Goal: Transaction & Acquisition: Purchase product/service

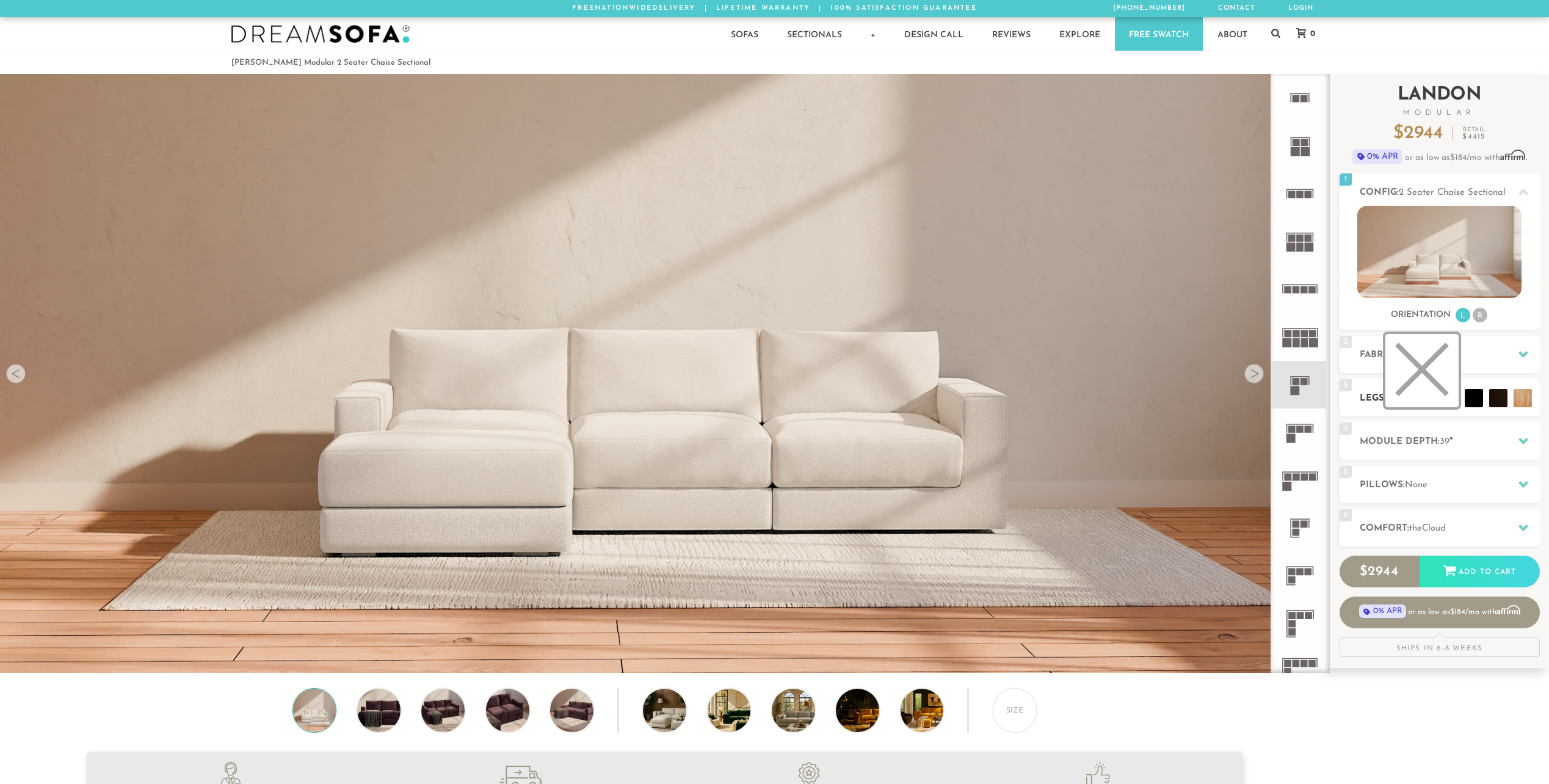
click at [1445, 399] on li at bounding box center [1422, 371] width 73 height 73
click at [1499, 400] on li at bounding box center [1471, 371] width 73 height 73
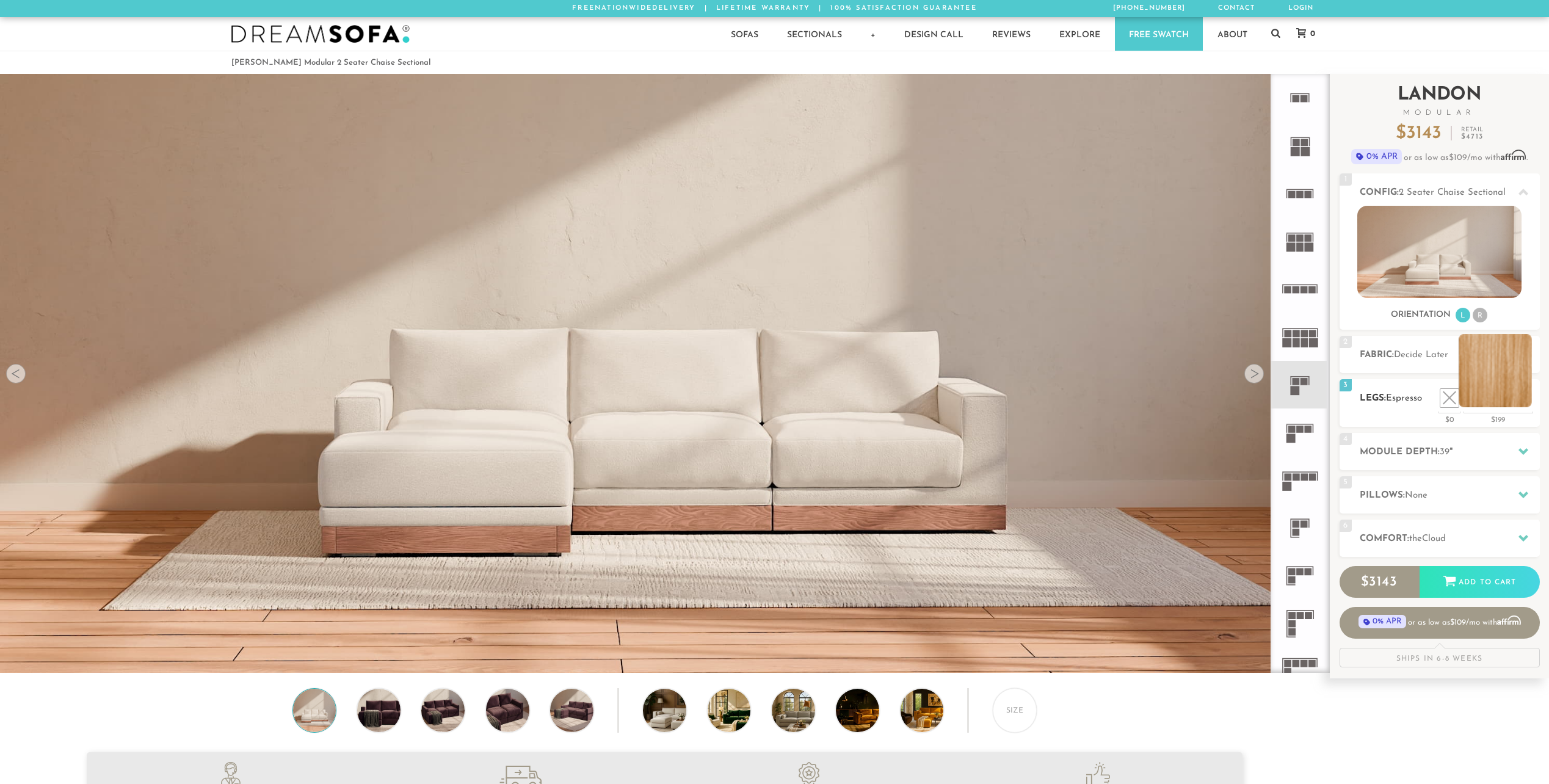
click at [1527, 402] on li at bounding box center [1495, 371] width 73 height 73
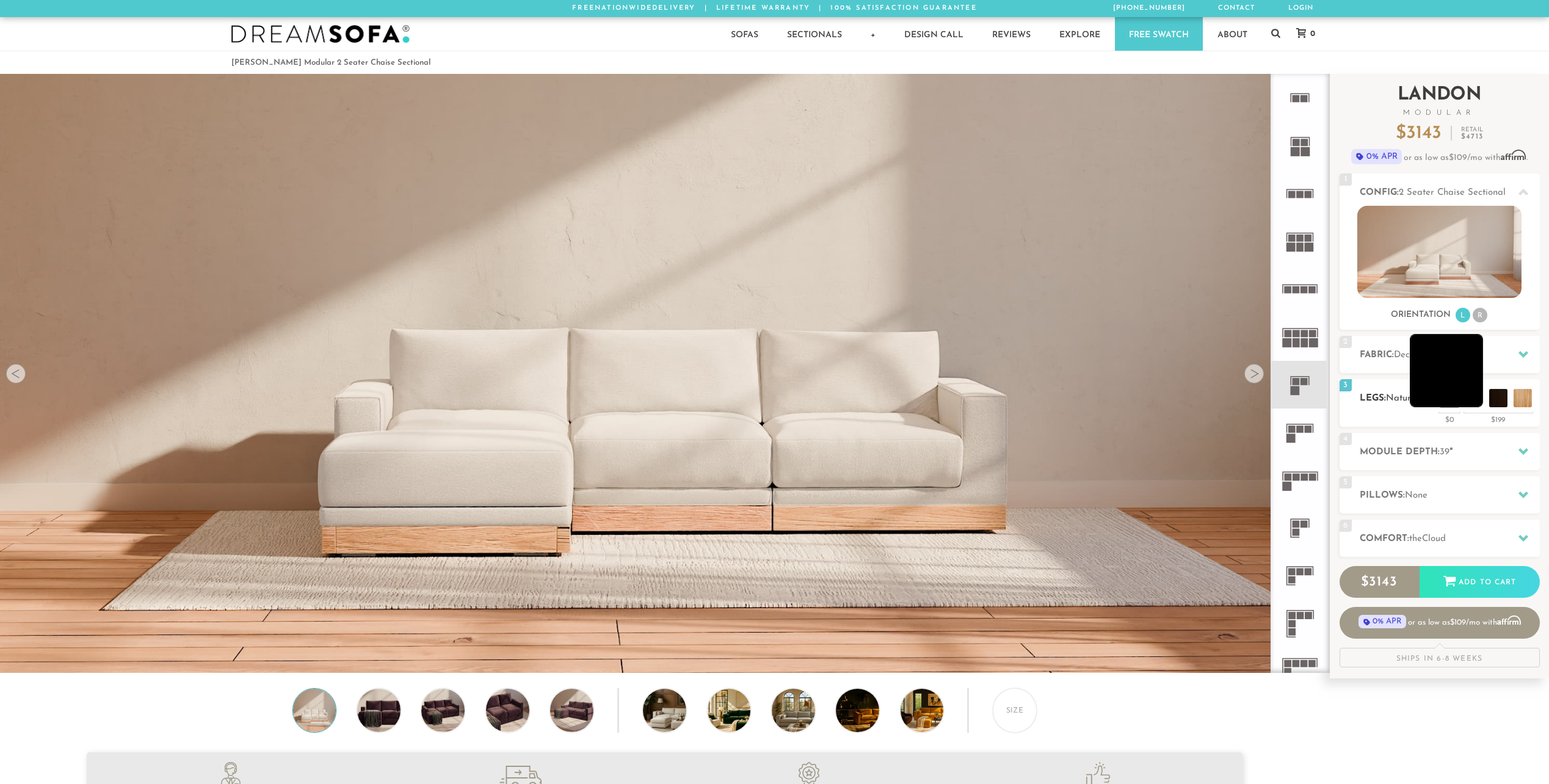
click at [1474, 398] on li at bounding box center [1446, 371] width 73 height 73
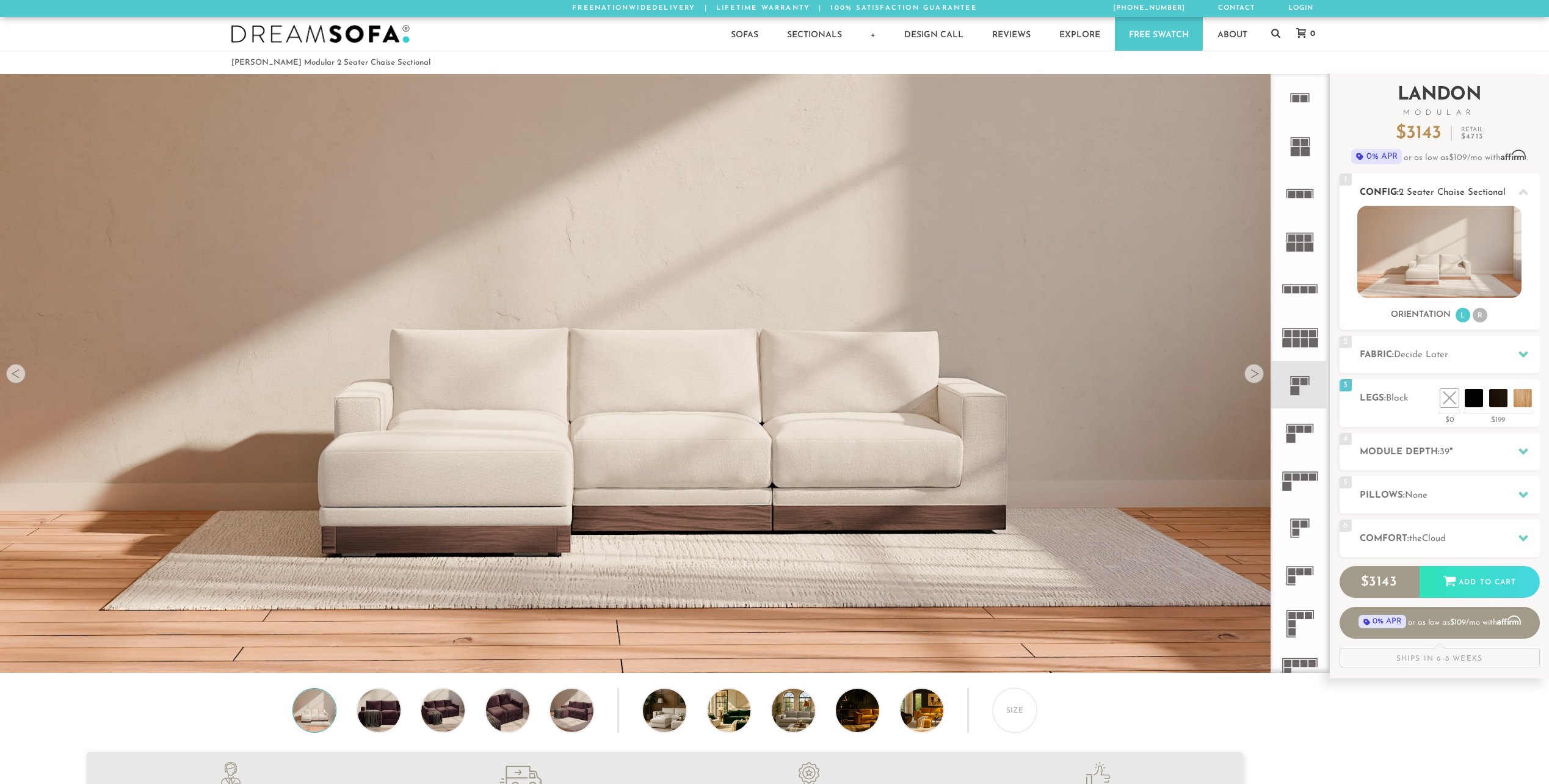
click at [1479, 315] on li "R" at bounding box center [1479, 315] width 15 height 15
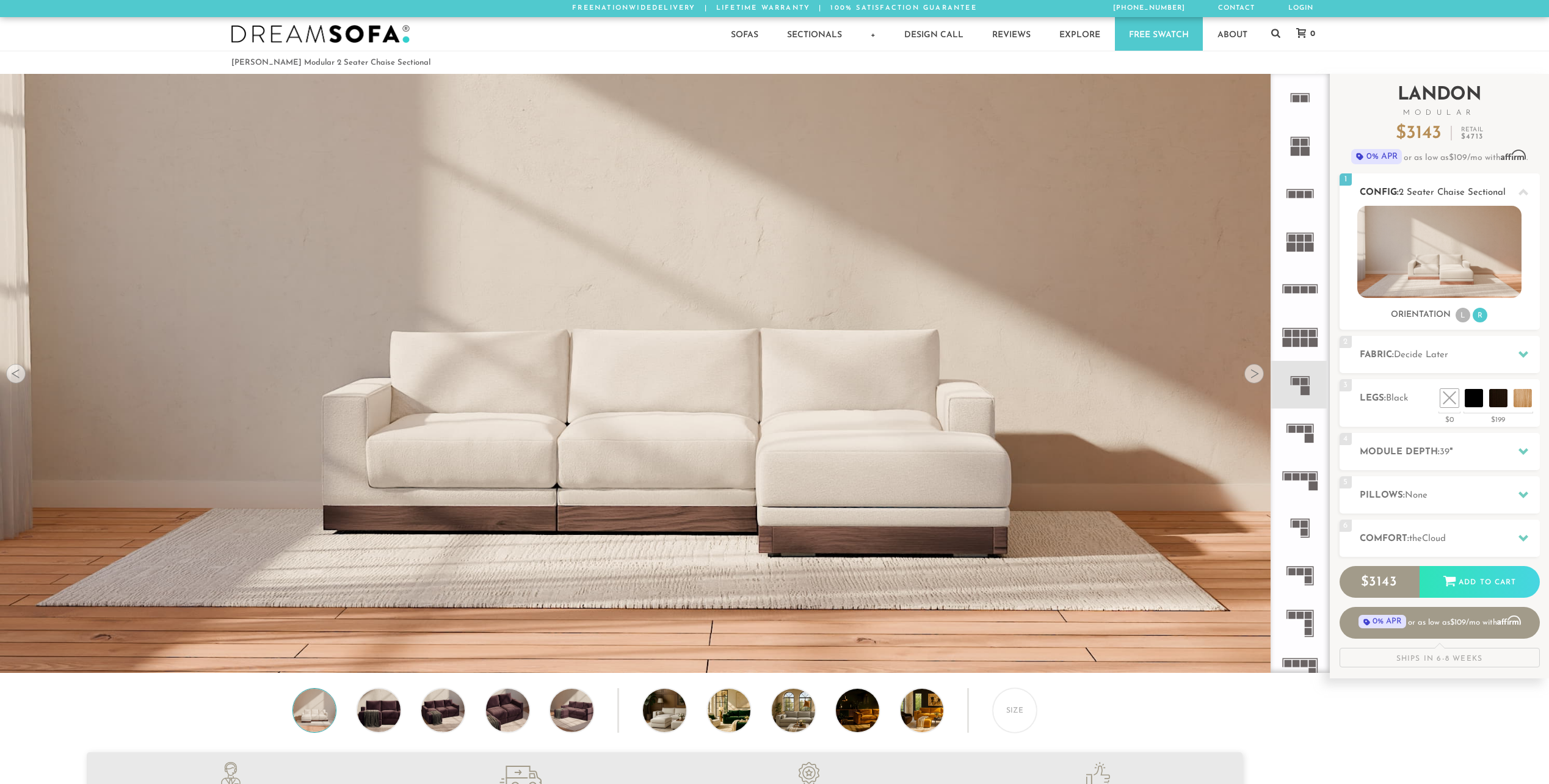
click at [1459, 316] on li "L" at bounding box center [1463, 315] width 15 height 15
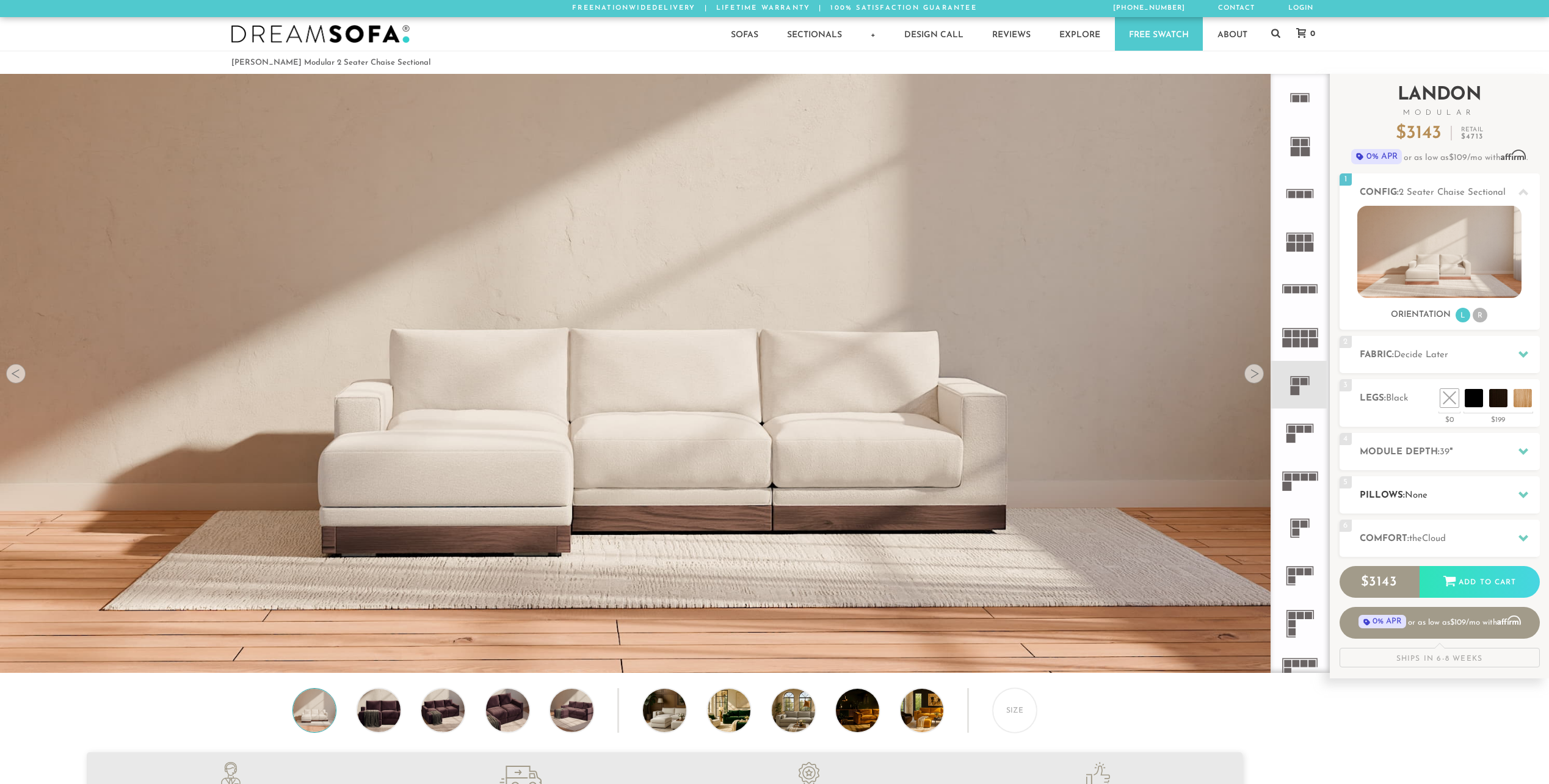
click at [1479, 493] on h2 "Pillows: None" at bounding box center [1450, 495] width 180 height 14
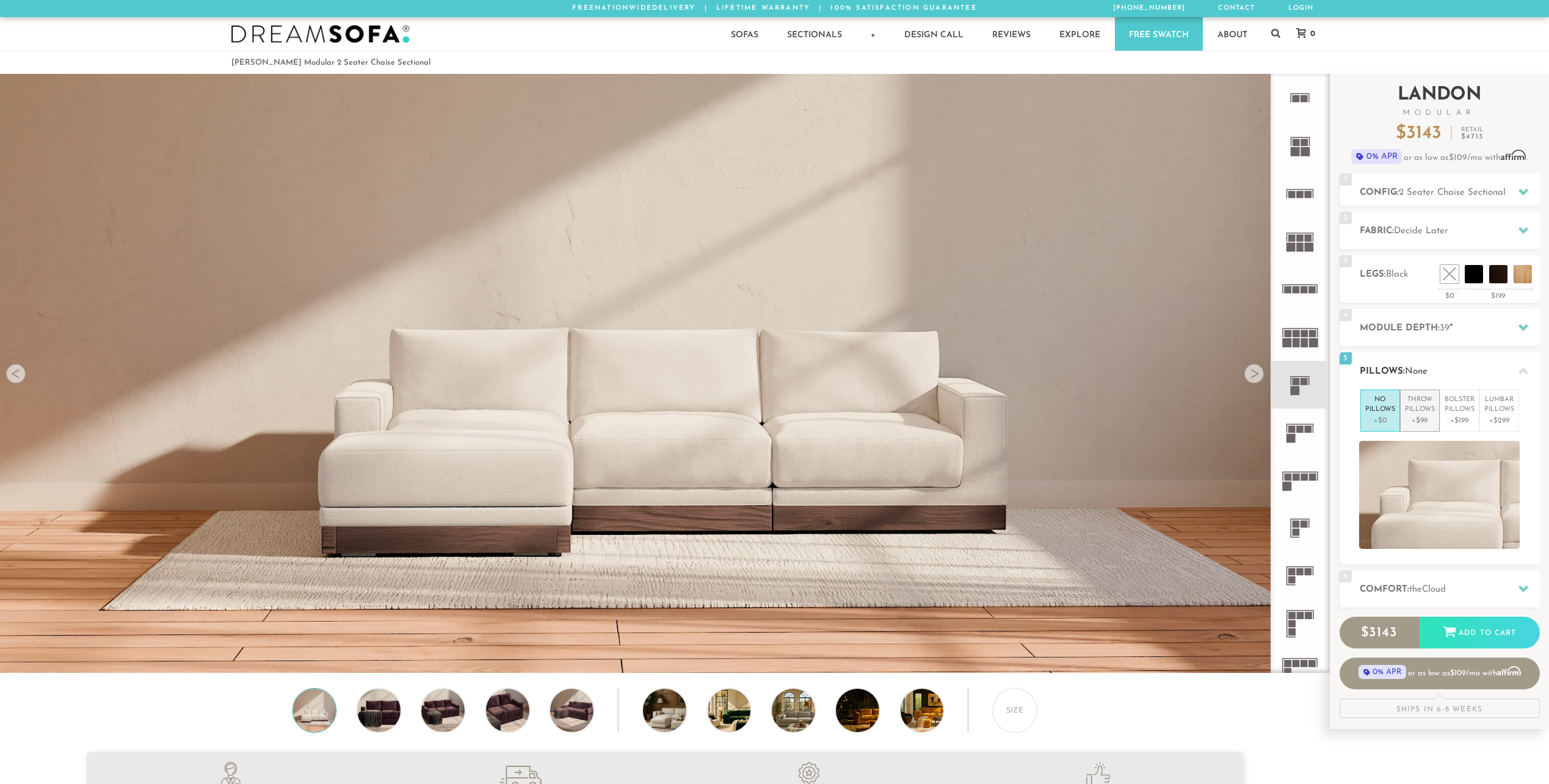
click at [1411, 410] on p "Throw Pillows" at bounding box center [1419, 405] width 30 height 20
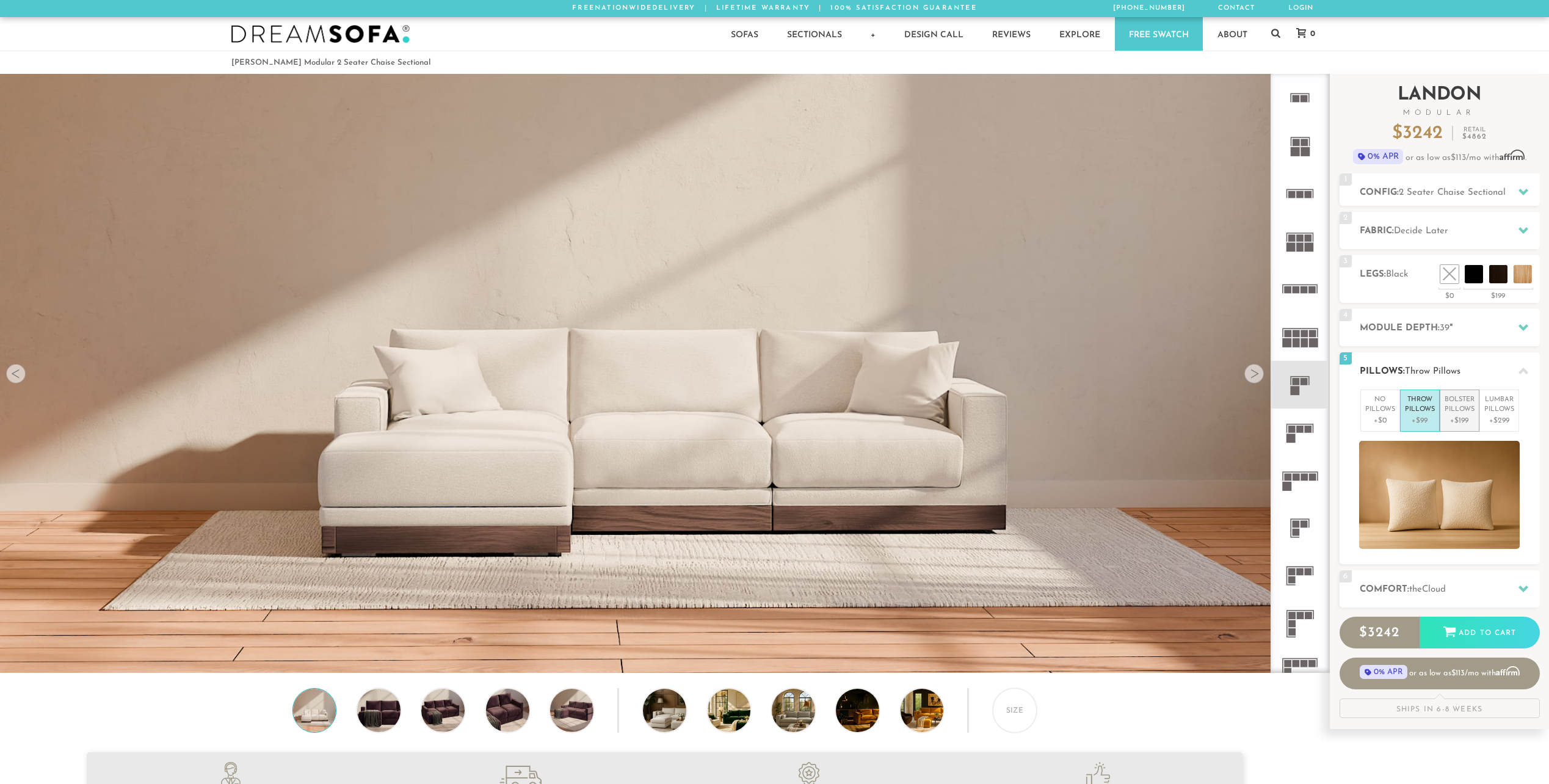
click at [1472, 410] on p "Bolster Pillows" at bounding box center [1459, 405] width 30 height 20
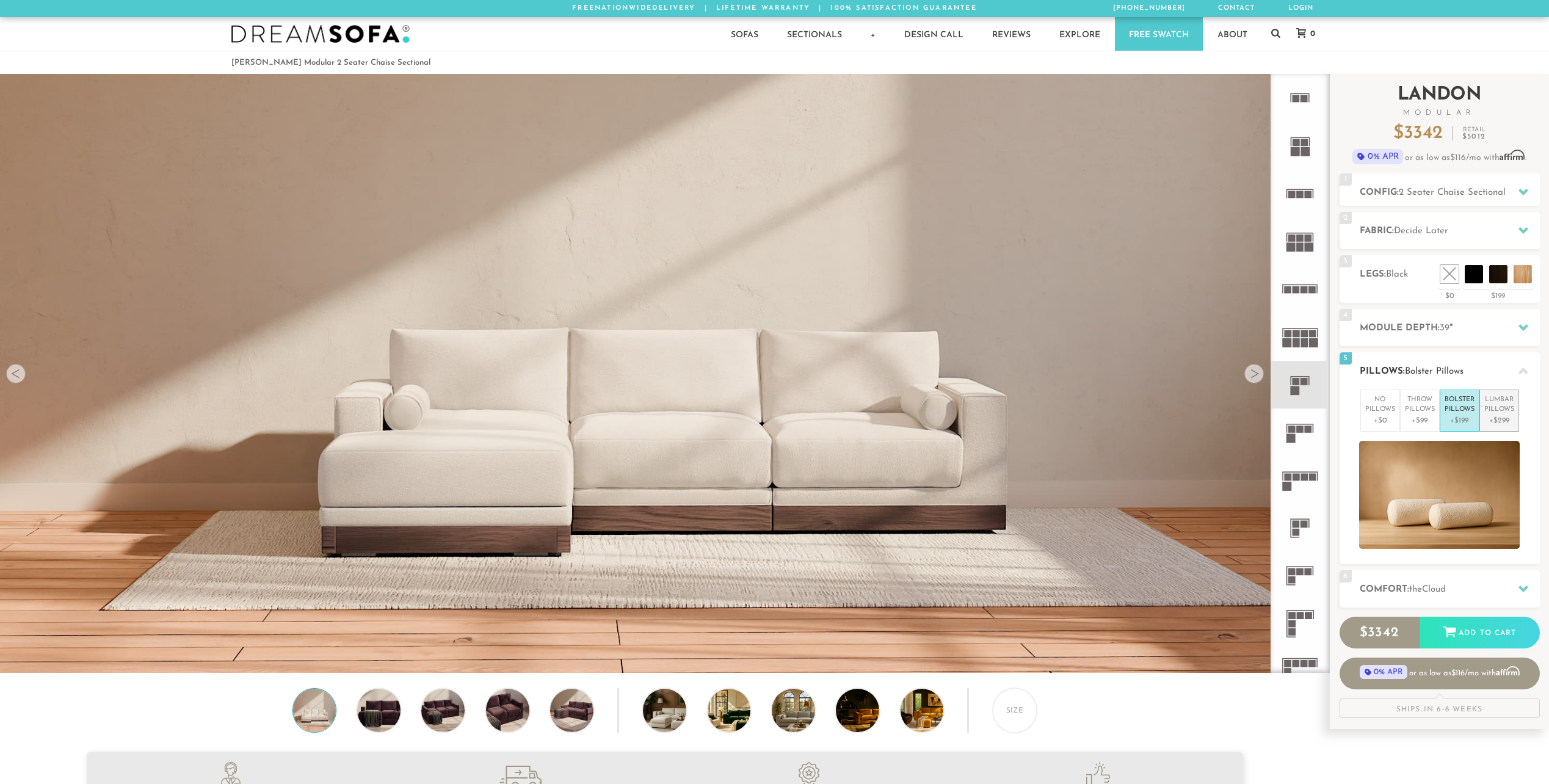
click at [1497, 408] on p "Lumbar Pillows" at bounding box center [1499, 405] width 30 height 20
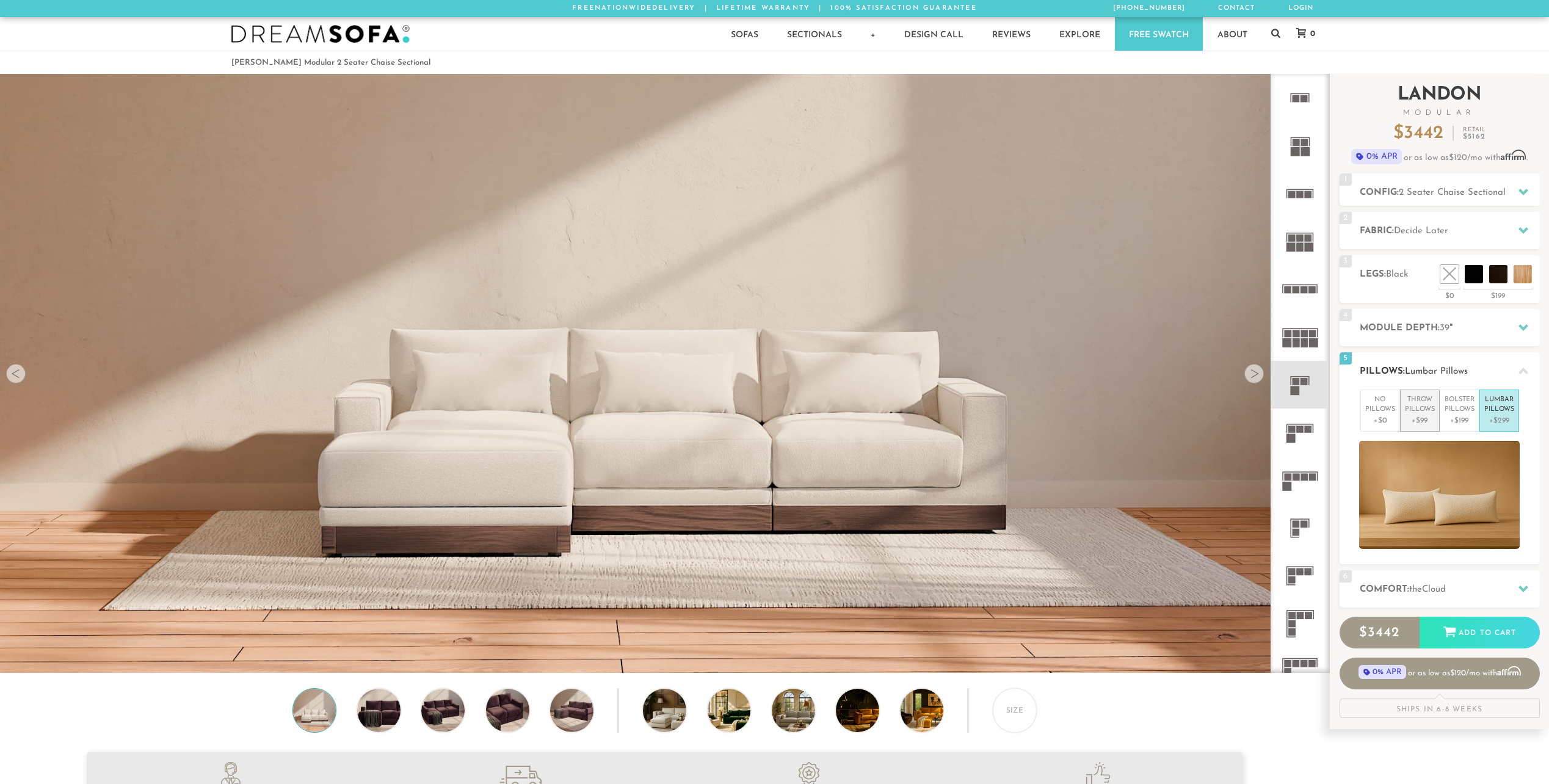
click at [1423, 414] on p "Throw Pillows" at bounding box center [1419, 405] width 30 height 20
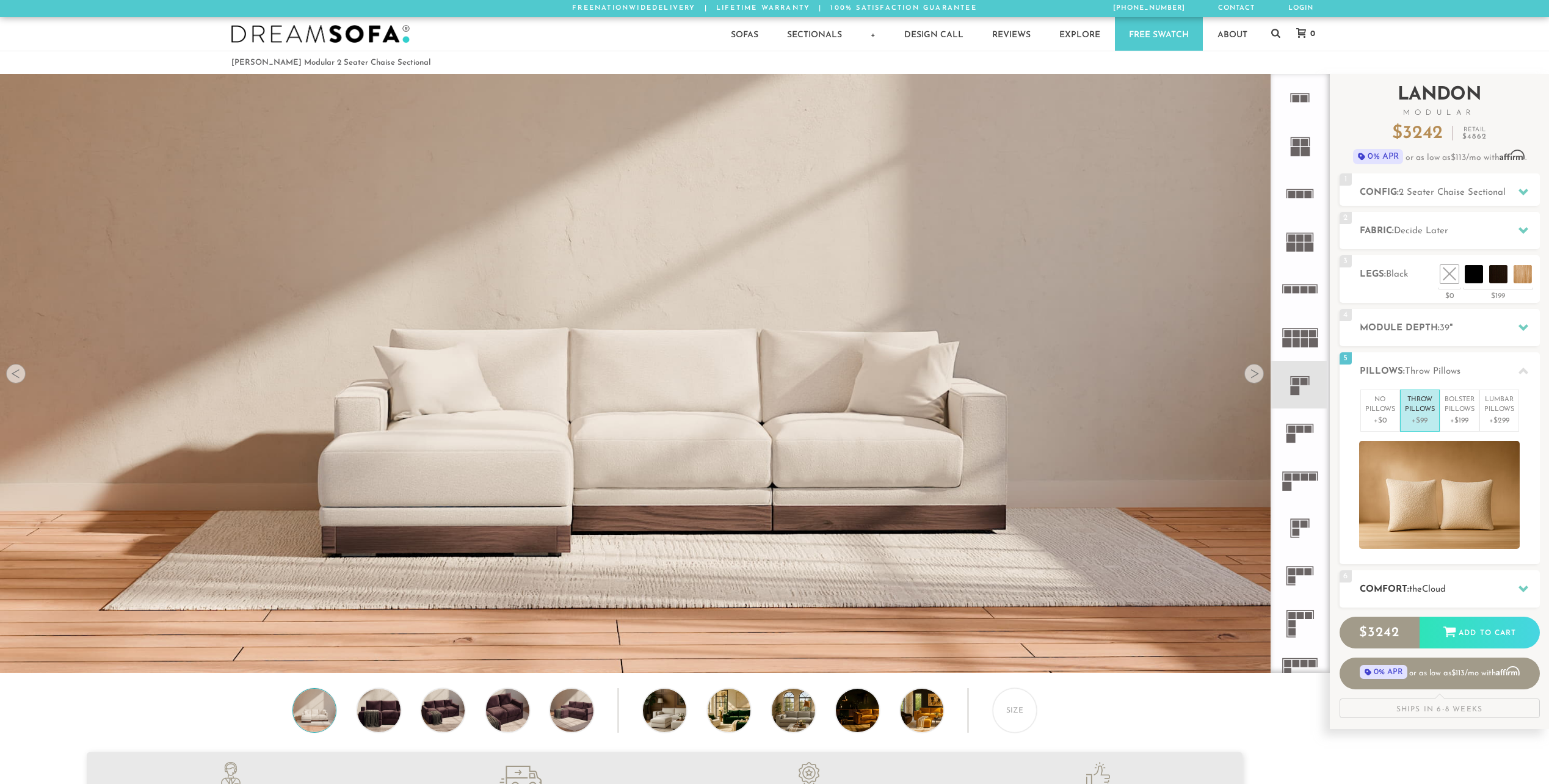
click at [1486, 574] on div "6 Comfort: the Cloud soft" at bounding box center [1439, 588] width 200 height 37
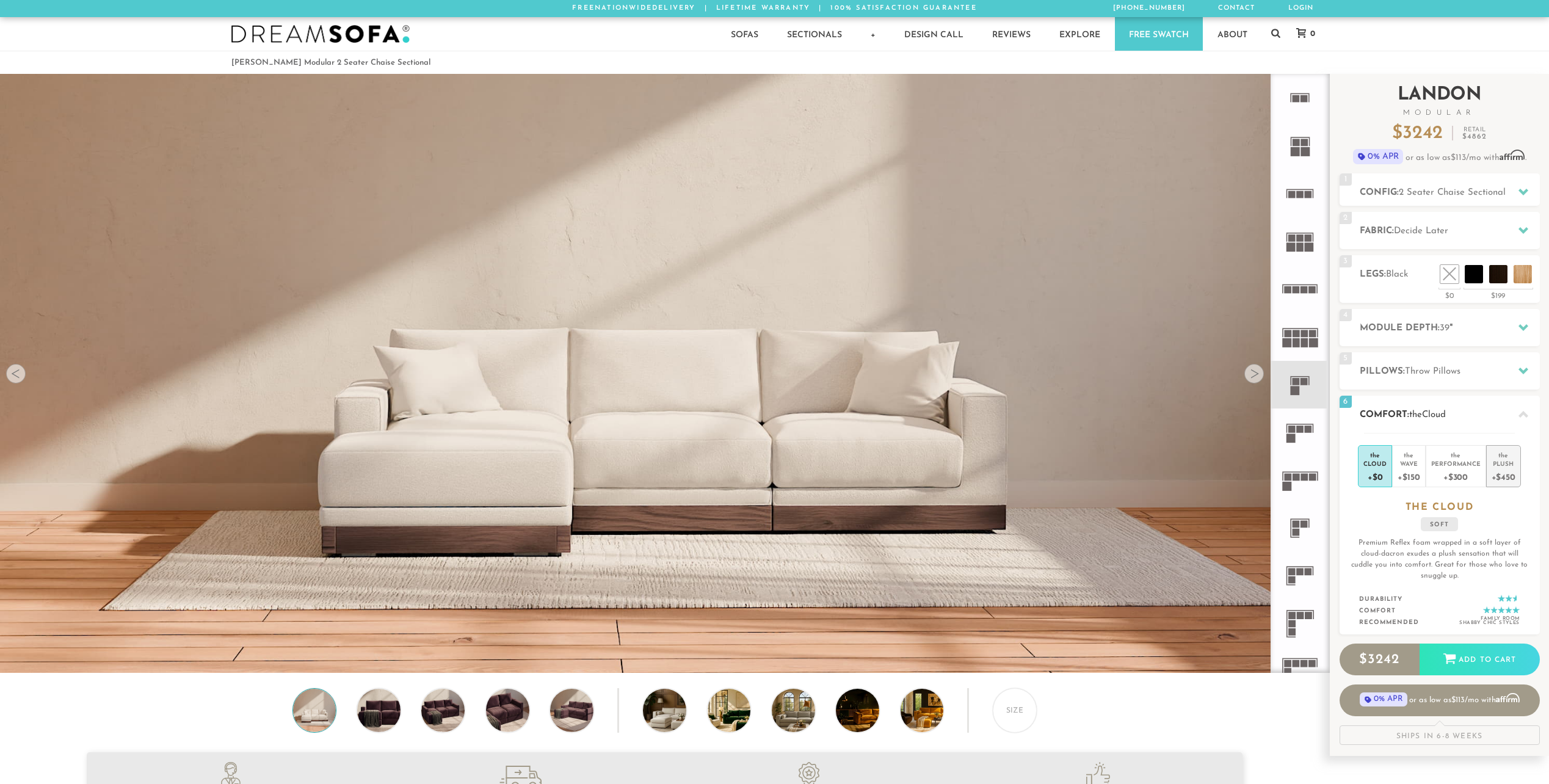
click at [1500, 466] on div "Plush" at bounding box center [1503, 464] width 23 height 9
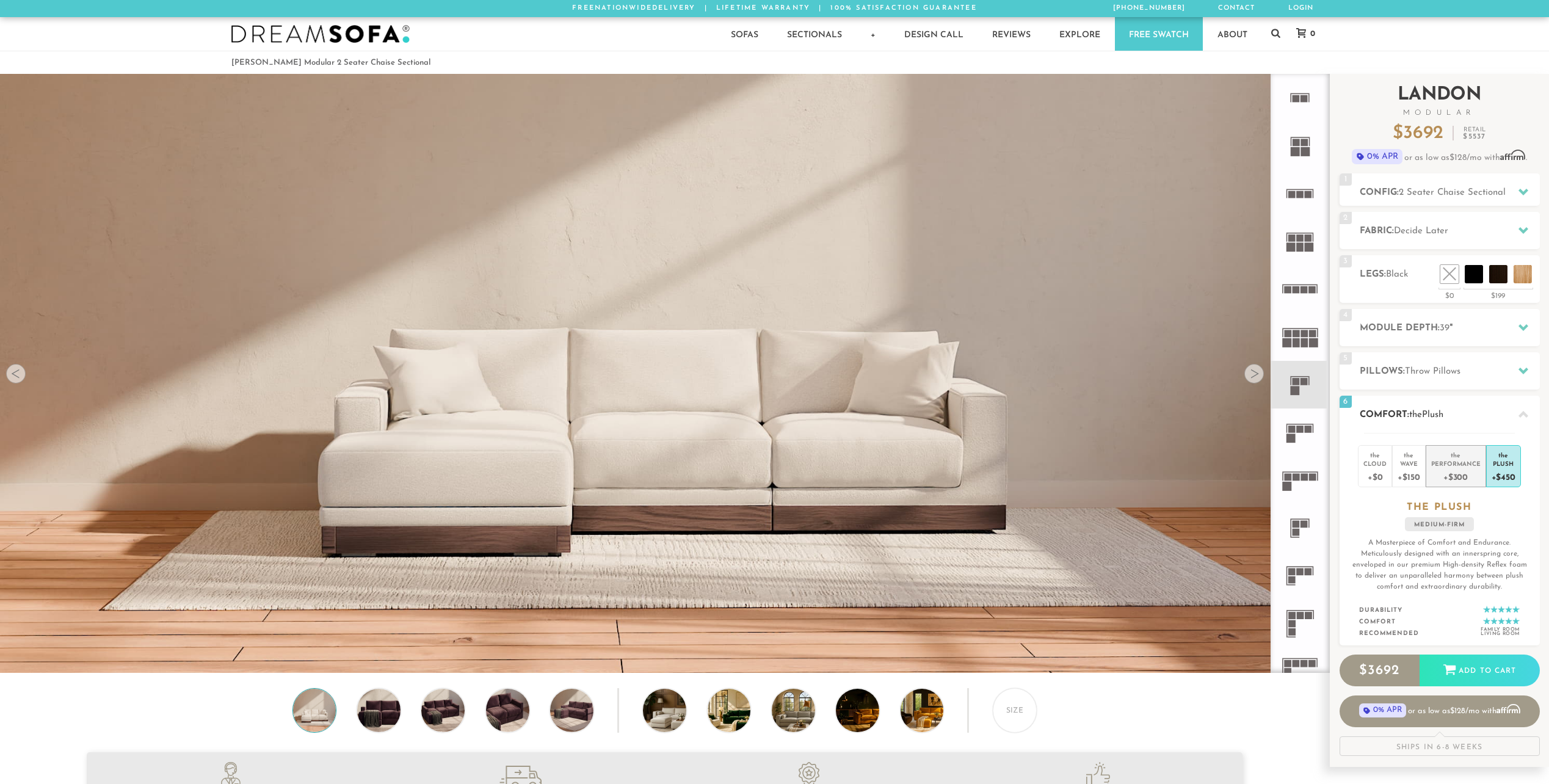
click at [1459, 464] on div "Performance" at bounding box center [1456, 464] width 50 height 9
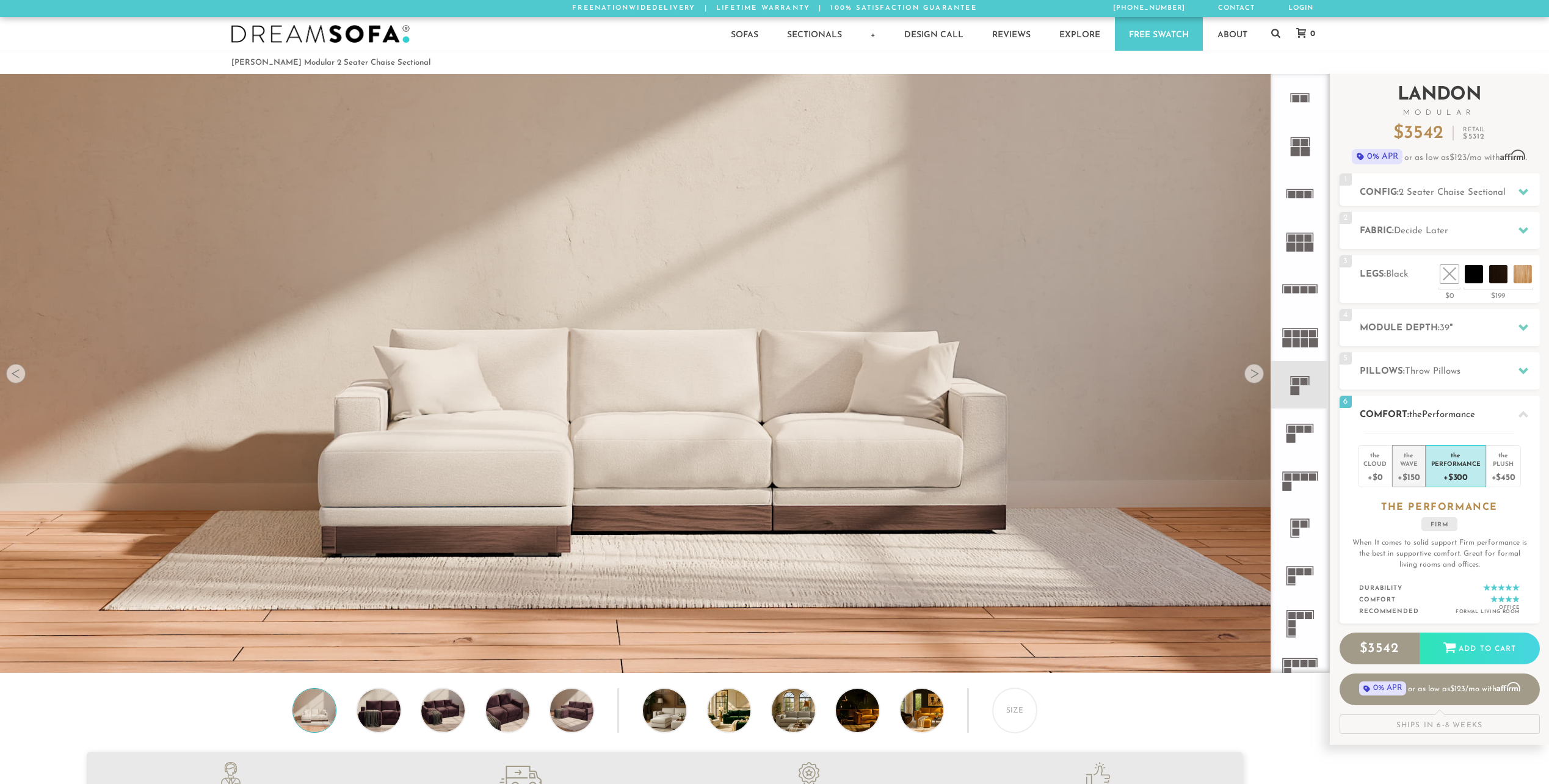
click at [1419, 461] on div "Wave" at bounding box center [1408, 464] width 22 height 9
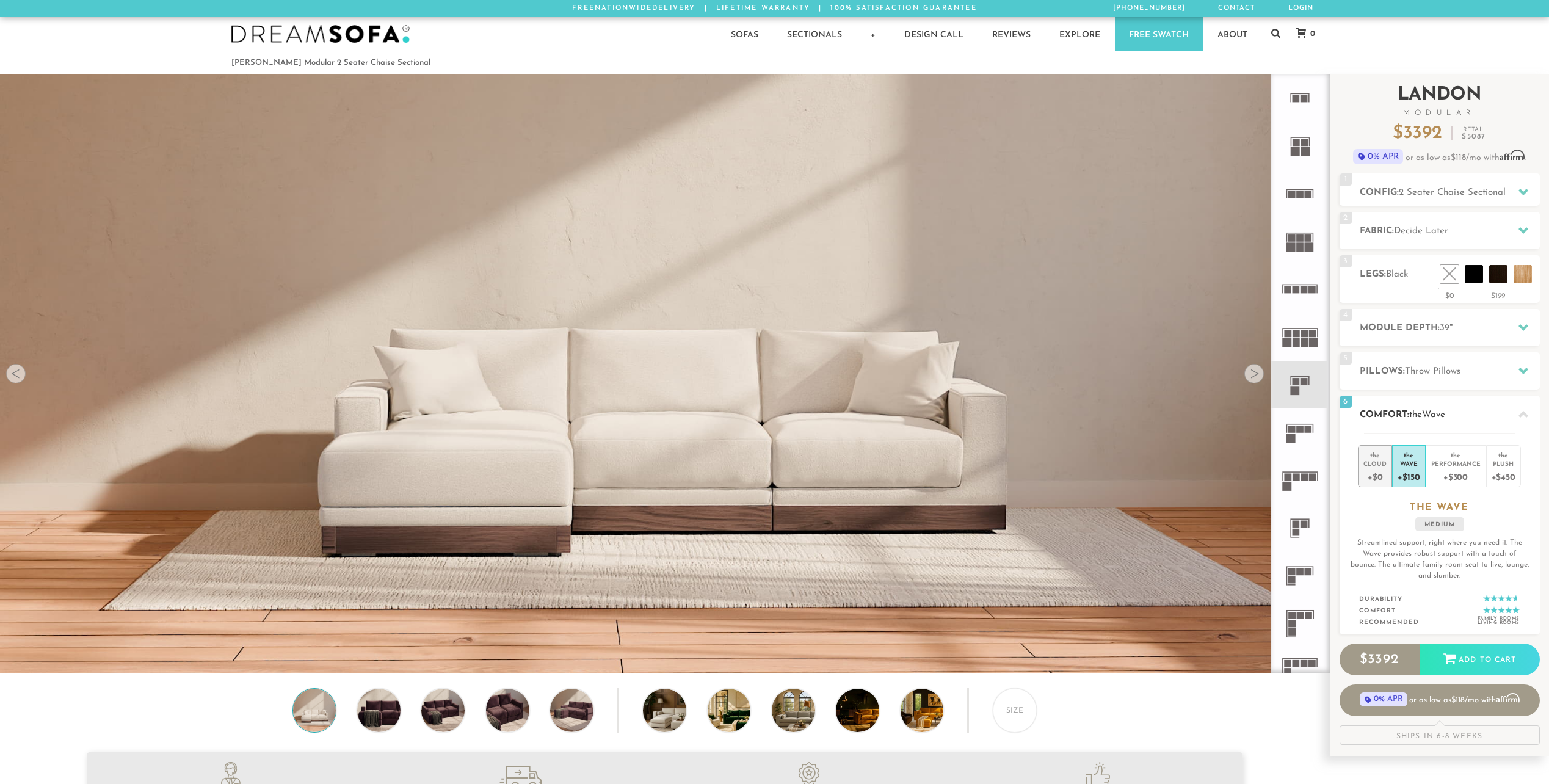
click at [1372, 459] on div "Cloud" at bounding box center [1375, 464] width 23 height 9
click at [1183, 31] on link "Free Swatch" at bounding box center [1158, 34] width 88 height 34
